Goal: Information Seeking & Learning: Learn about a topic

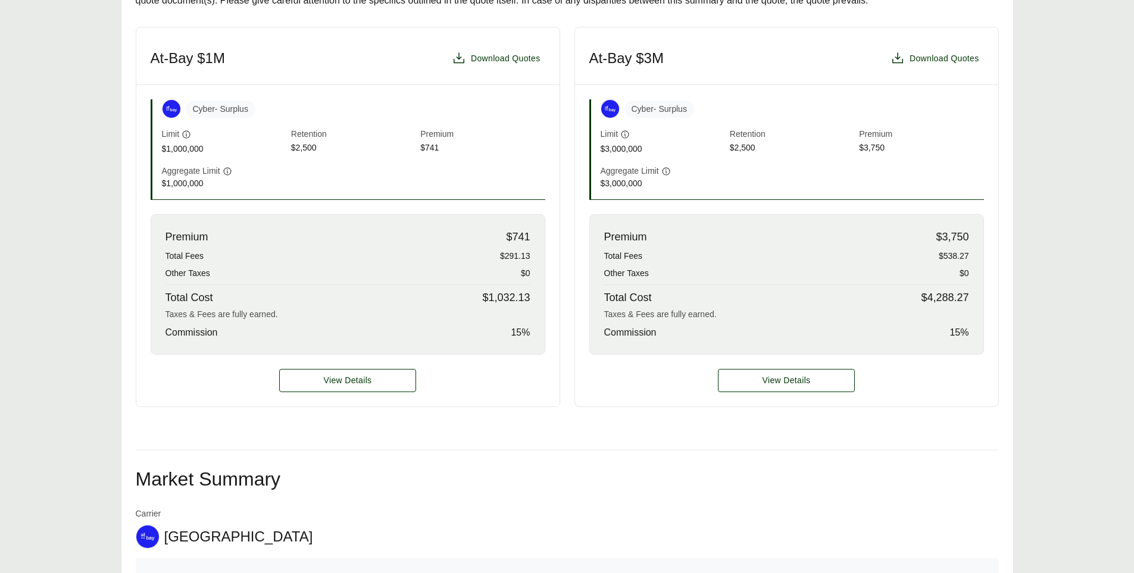
scroll to position [319, 0]
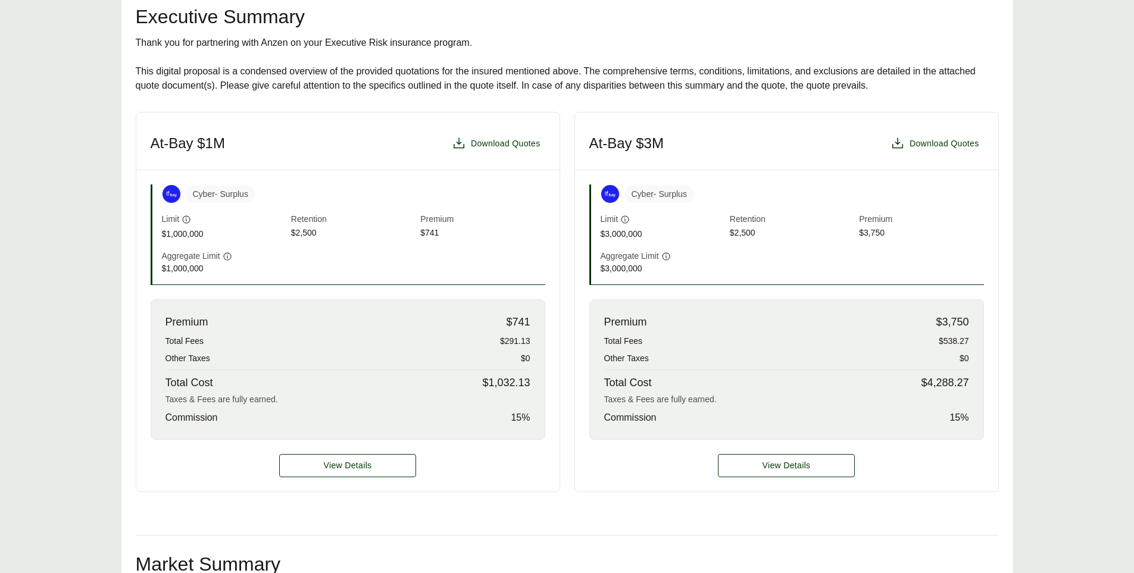
scroll to position [261, 0]
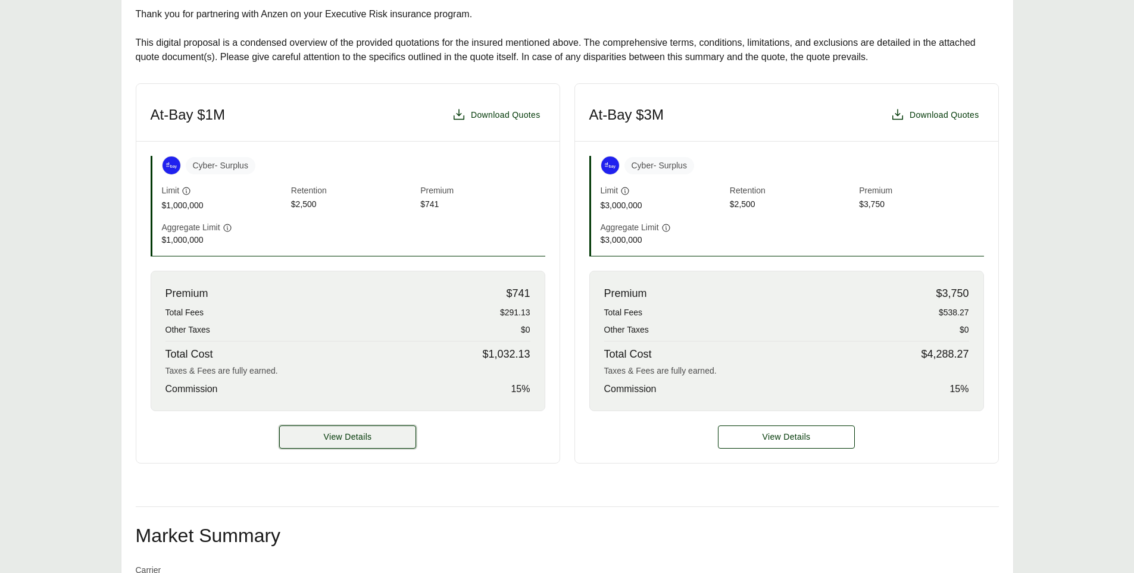
click at [368, 426] on button "View Details" at bounding box center [347, 437] width 137 height 23
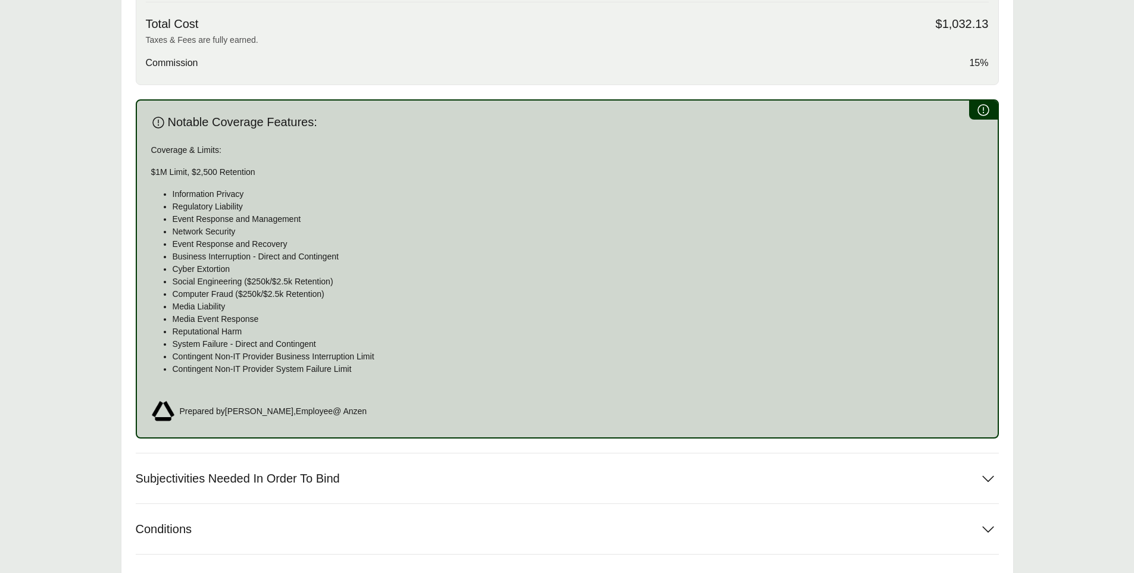
scroll to position [600, 0]
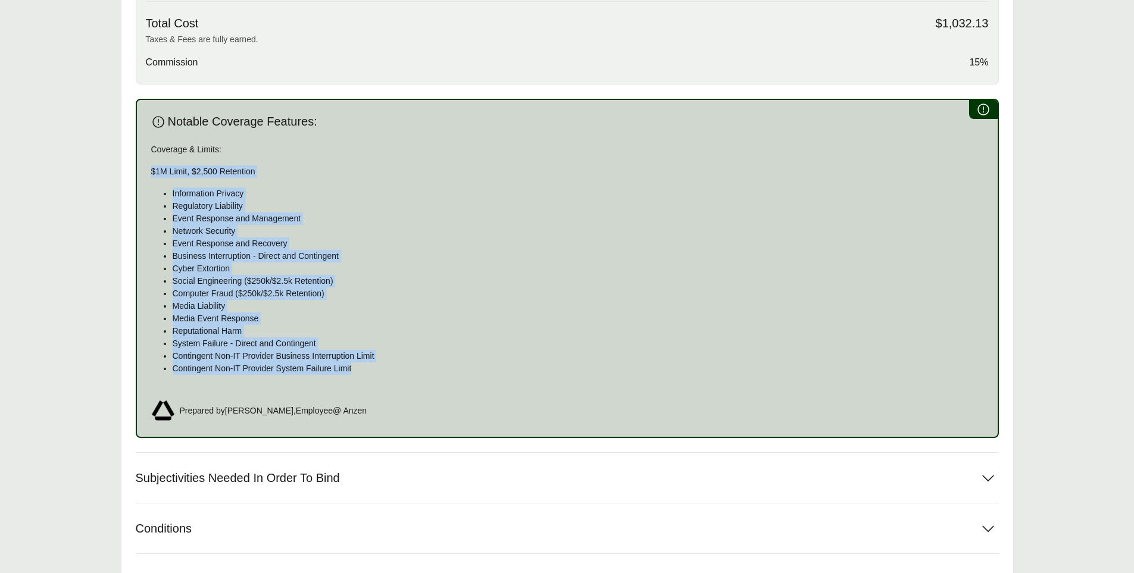
drag, startPoint x: 146, startPoint y: 167, endPoint x: 378, endPoint y: 368, distance: 306.4
click at [378, 368] on div "Notable Coverage Features: Coverage & Limits: $1M Limit, $2,500 Retention Infor…" at bounding box center [567, 268] width 863 height 339
copy div "$1M Limit, $2,500 Retention Information Privacy Regulatory Liability Event Resp…"
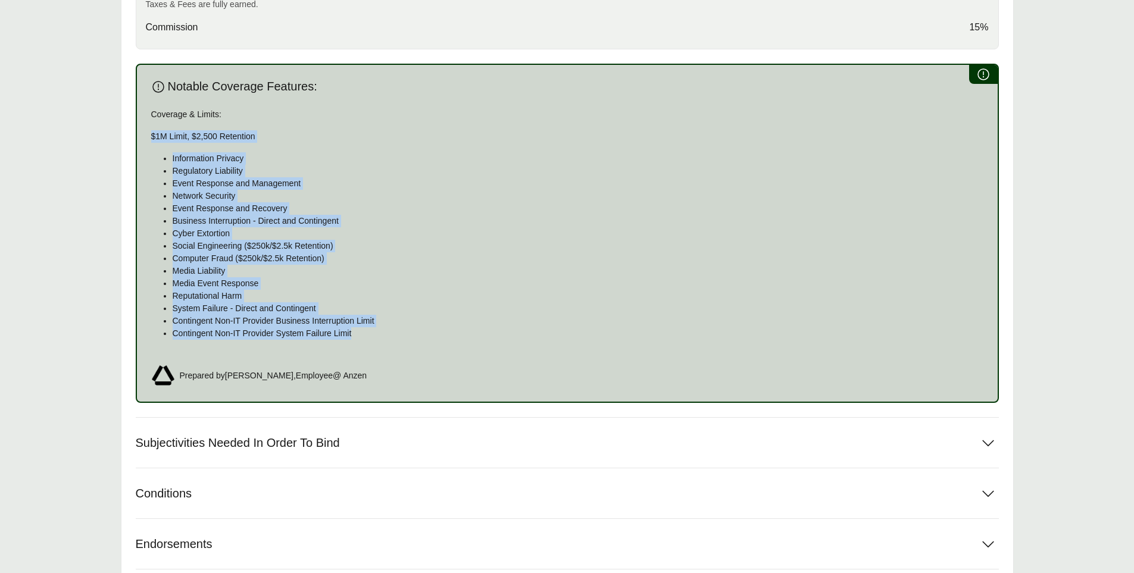
scroll to position [635, 0]
click at [163, 123] on div "Coverage & Limits: $1M Limit, $2,500 Retention Information Privacy Regulatory L…" at bounding box center [567, 228] width 832 height 241
drag, startPoint x: 147, startPoint y: 113, endPoint x: 368, endPoint y: 334, distance: 312.8
click at [368, 334] on div "Notable Coverage Features: Coverage & Limits: $1M Limit, $2,500 Retention Infor…" at bounding box center [567, 232] width 863 height 339
copy div "Coverage & Limits: $1M Limit, $2,500 Retention Information Privacy Regulatory L…"
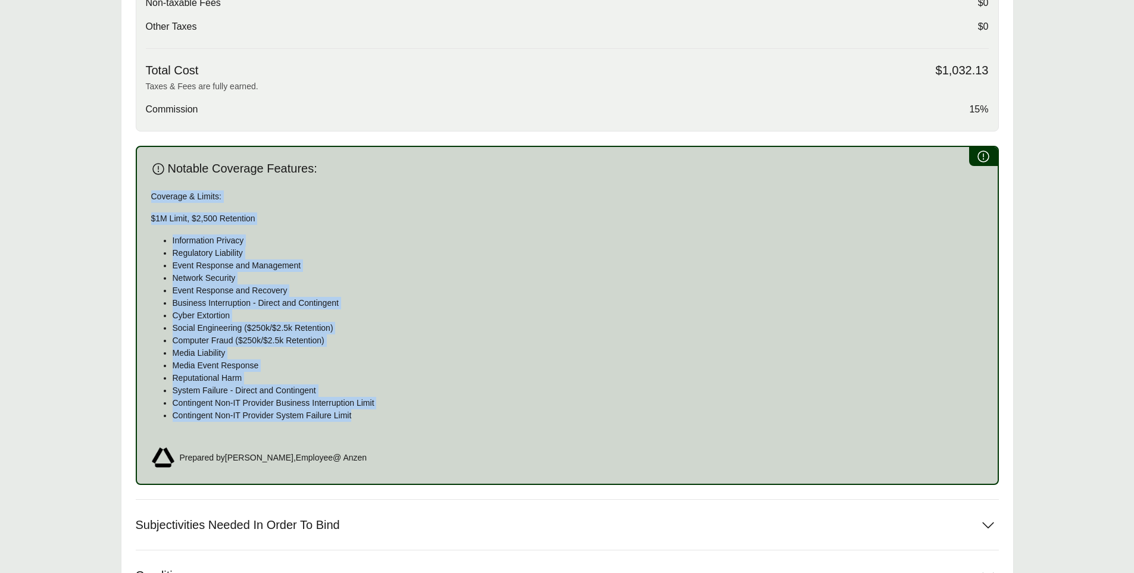
scroll to position [552, 0]
